Goal: Task Accomplishment & Management: Complete application form

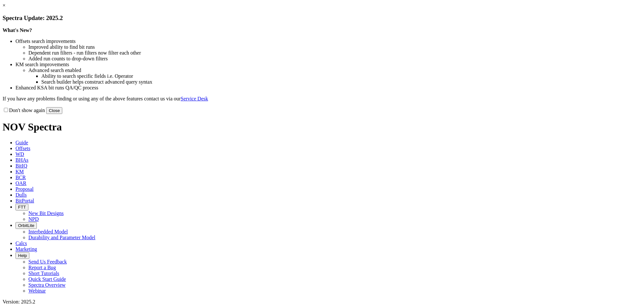
click at [62, 114] on button "Close" at bounding box center [54, 110] width 16 height 7
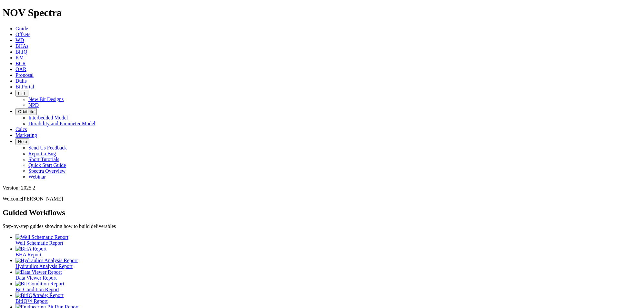
click at [34, 72] on span "Proposal" at bounding box center [24, 74] width 18 height 5
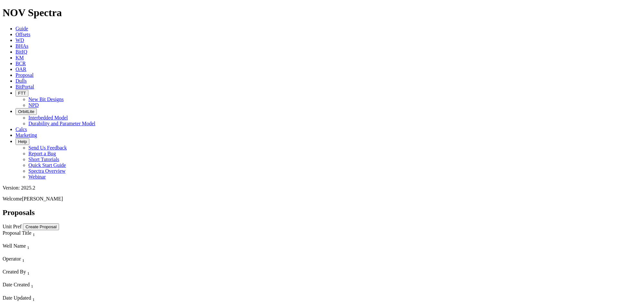
click at [59, 223] on button "Create Proposal" at bounding box center [41, 226] width 36 height 7
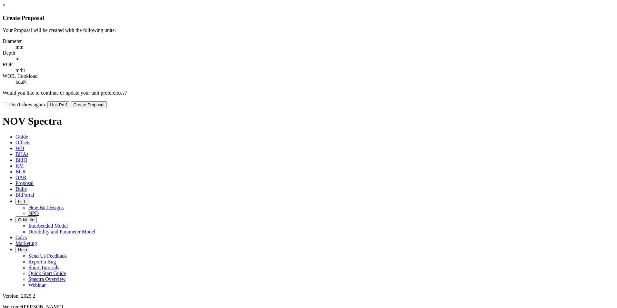
click at [107, 101] on button "Create Proposal" at bounding box center [89, 104] width 36 height 7
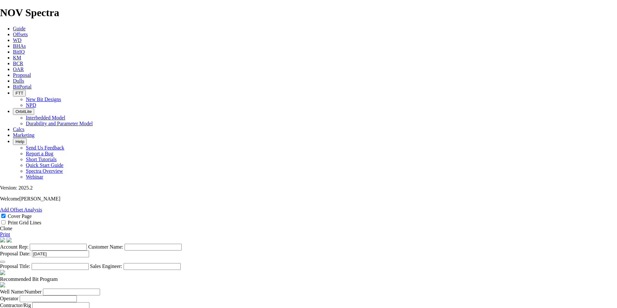
scroll to position [161, 0]
select select "string:Redline"
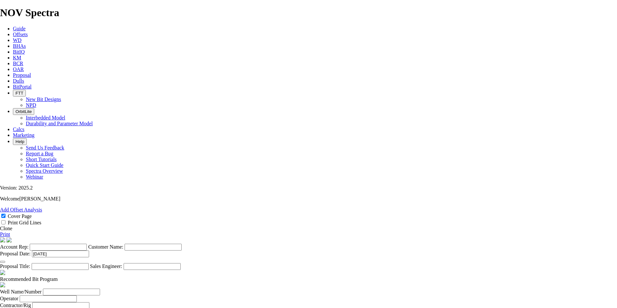
select select "string:CAD"
checkbox input "false"
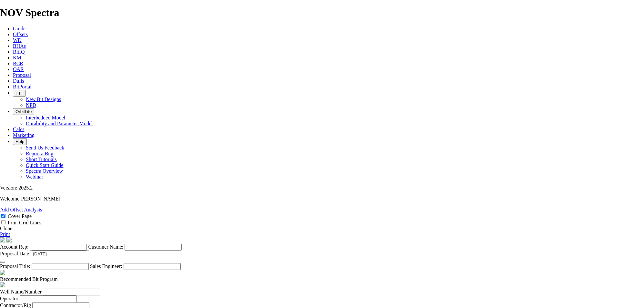
checkbox input "false"
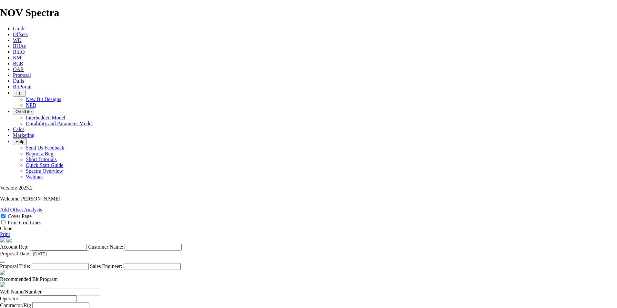
checkbox input "false"
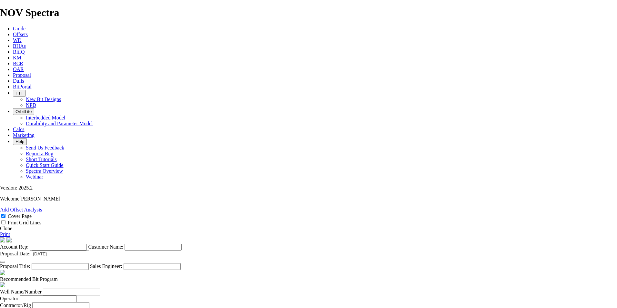
click at [87, 244] on input "Account Rep:" at bounding box center [58, 247] width 57 height 7
type input "[PERSON_NAME]"
type input "BONTERRA ENERGY"
drag, startPoint x: 339, startPoint y: 83, endPoint x: 309, endPoint y: 87, distance: 29.9
click at [89, 263] on input "102 HZ BONANZA 05-30-082-11W6" at bounding box center [60, 266] width 57 height 7
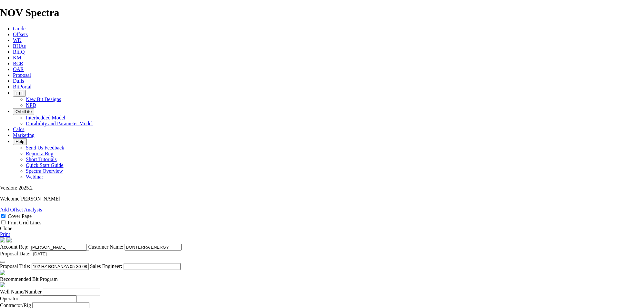
type input "102 HZ BONANZA 05-30-082-11W6"
click at [100, 289] on input "Well Name/Number" at bounding box center [71, 292] width 57 height 7
paste input "05-30-082-11W6"
type input "05-30-082-11W6"
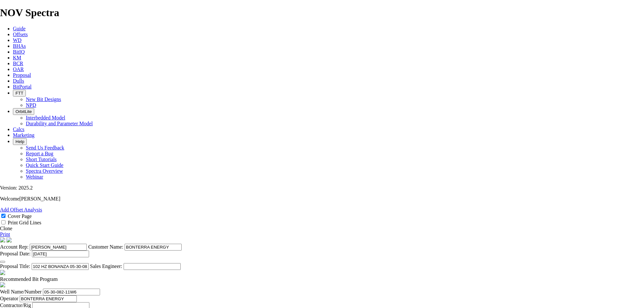
type input "BONTERRA ENERGY"
type input "HORIZON 48"
click at [85, 308] on input "Prepared For" at bounding box center [56, 312] width 57 height 7
type input "[PERSON_NAME]"
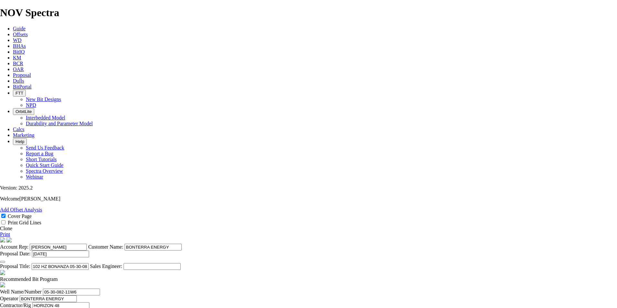
select select "field"
type input "BONANZA"
select select "location"
type input "05-27-082-11W6"
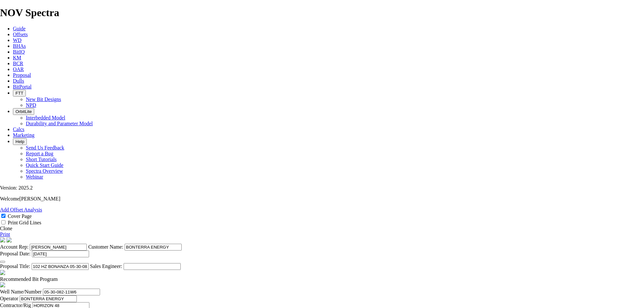
select select "province"
type input "[GEOGRAPHIC_DATA]"
type input "[PERSON_NAME]"
type input "[PHONE_NUMBER]"
type input "5419"
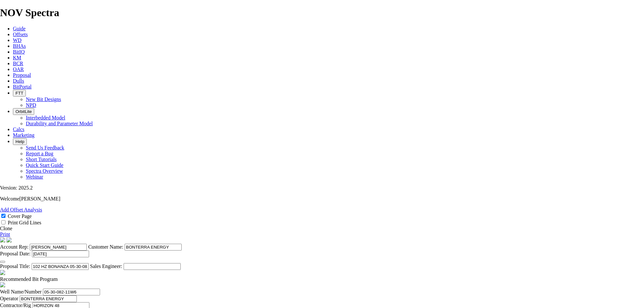
type input "[PERSON_NAME]"
type input "[PHONE_NUMBER]"
type input "[DATE]"
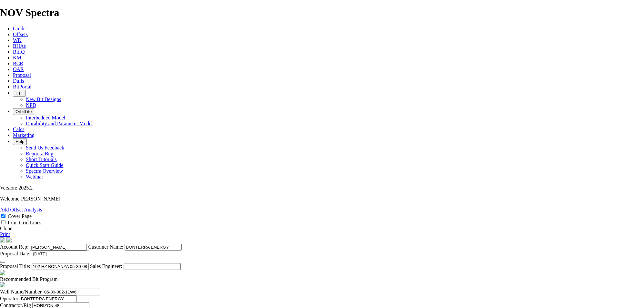
type input "1"
type input "279"
type input "NO BID"
type input "360"
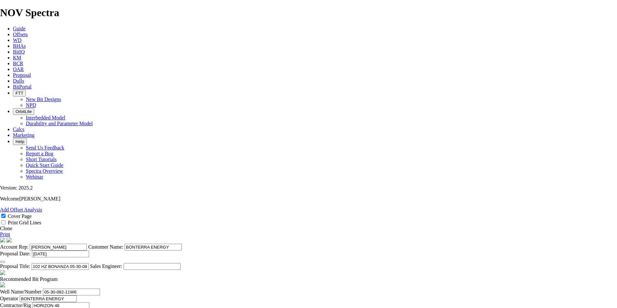
type input "360"
type input "1"
type input "2"
type input "180"
type input "2.5"
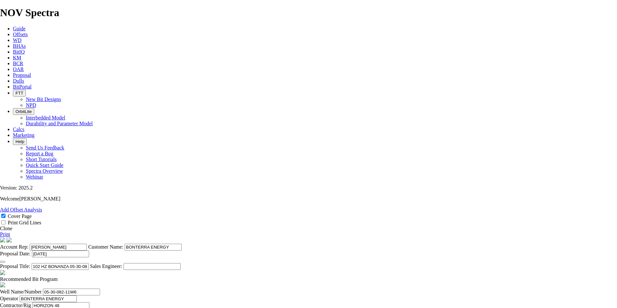
type input "3"
type input "120"
type input "2"
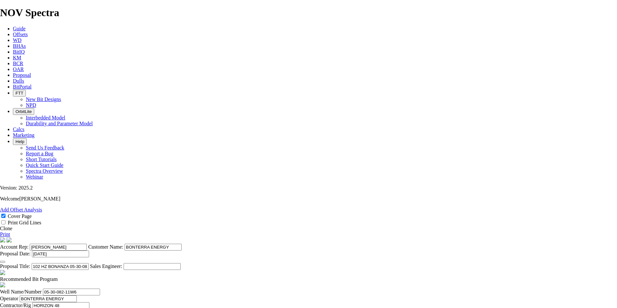
type input "175"
type input "1493"
type input "23000"
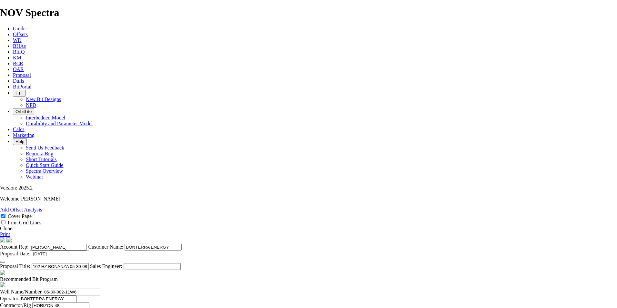
type input "3"
type input "159"
type input "6040"
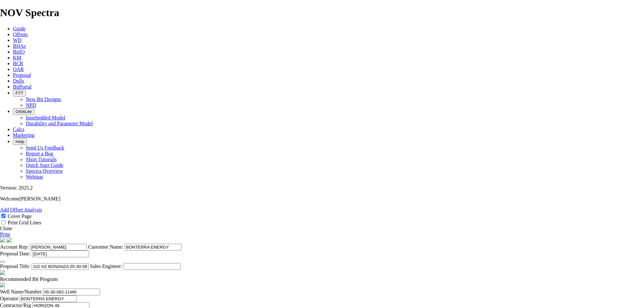
type input "50"
type input "1133"
type input "TKC63-C1"
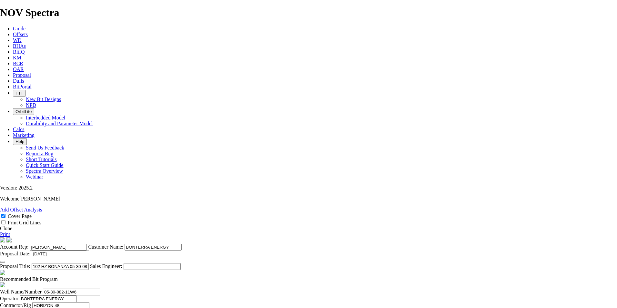
type input "16500"
type input "TK63-I2"
type input "40"
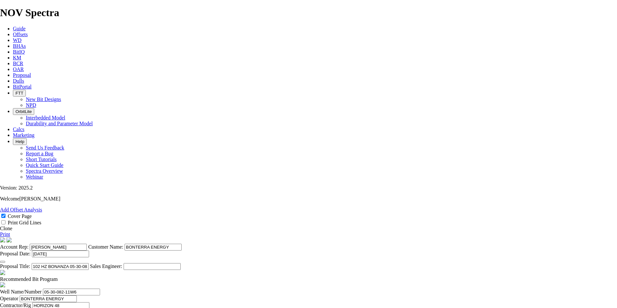
type input "4547"
type input "113.675"
type input "14500"
type input "23000"
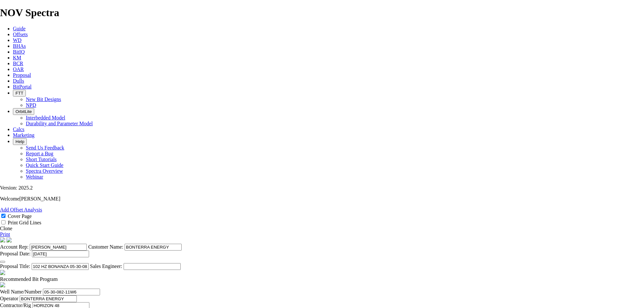
click at [10, 231] on link "Print" at bounding box center [5, 233] width 10 height 5
drag, startPoint x: 375, startPoint y: 252, endPoint x: 362, endPoint y: 253, distance: 13.6
type input "60"
type input "75.783"
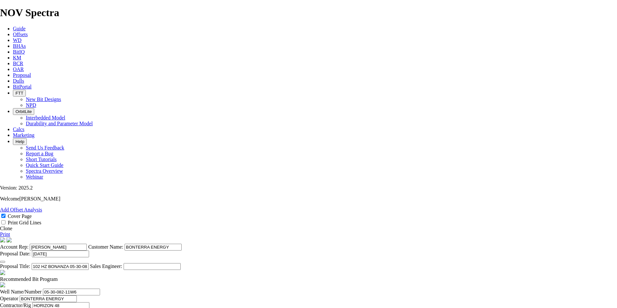
type input "60"
click at [10, 231] on link "Print" at bounding box center [5, 233] width 10 height 5
